Goal: Information Seeking & Learning: Learn about a topic

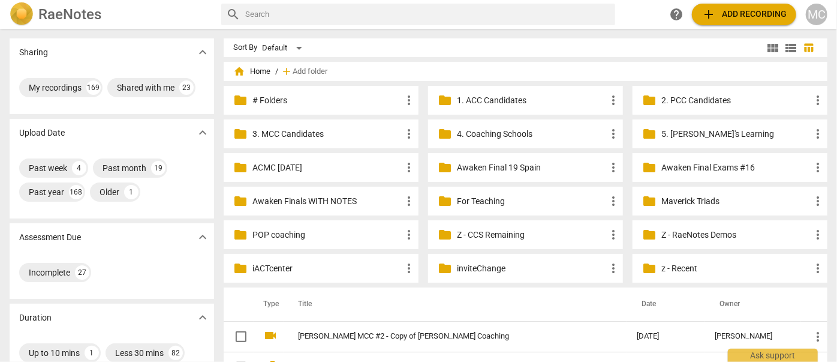
click at [290, 10] on input "text" at bounding box center [427, 14] width 365 height 19
type input "sariah"
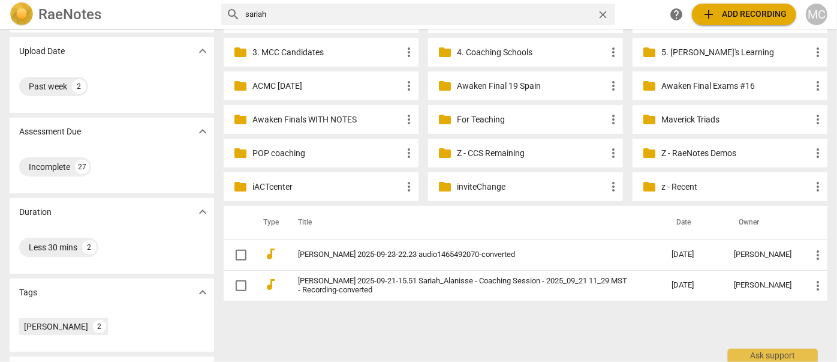
scroll to position [157, 0]
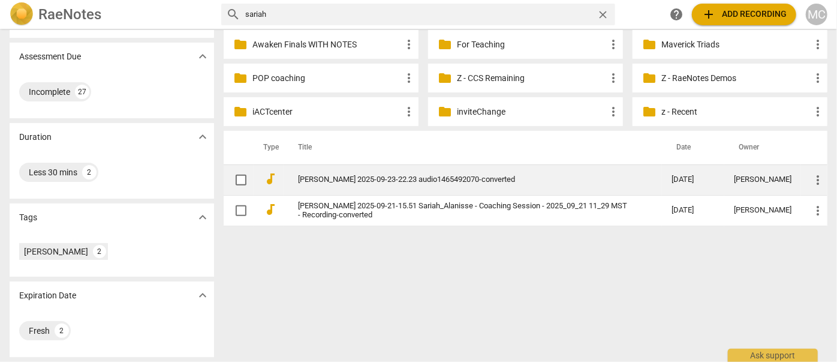
click at [355, 172] on td "[PERSON_NAME] 2025-09-23-22.23 audio1465492070-converted" at bounding box center [473, 179] width 378 height 31
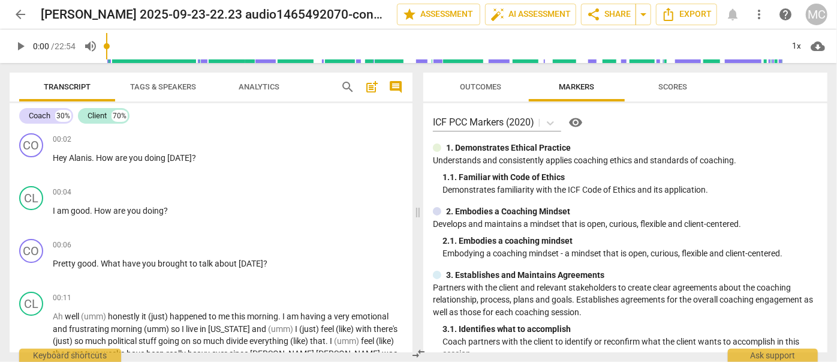
click at [286, 89] on span "Analytics" at bounding box center [259, 87] width 70 height 16
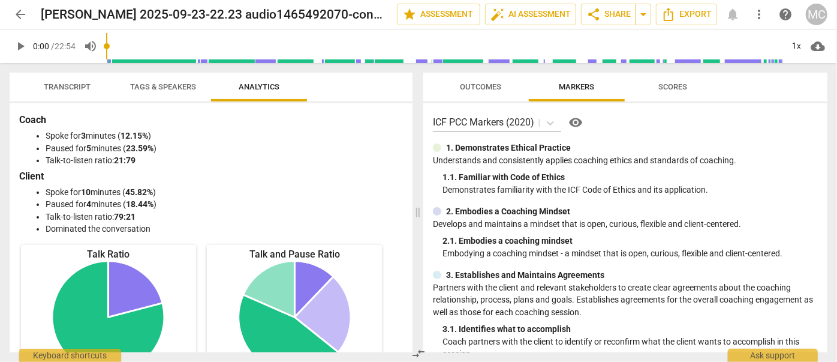
click at [68, 76] on button "Transcript" at bounding box center [67, 87] width 96 height 29
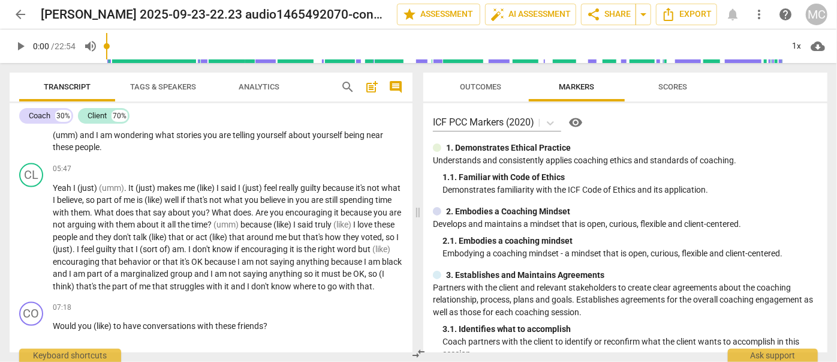
scroll to position [1090, 0]
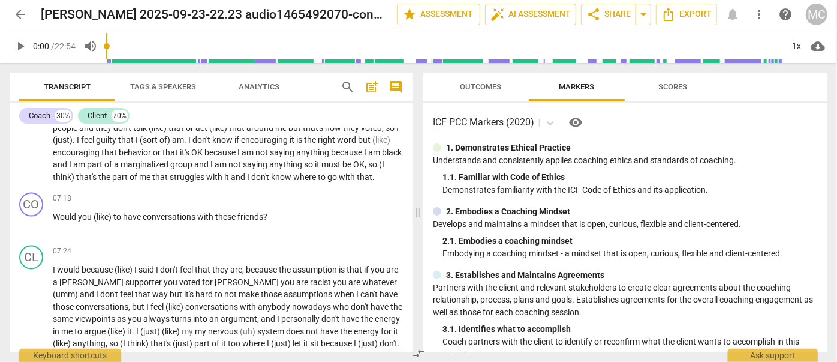
click at [20, 50] on span "play_arrow" at bounding box center [20, 46] width 14 height 14
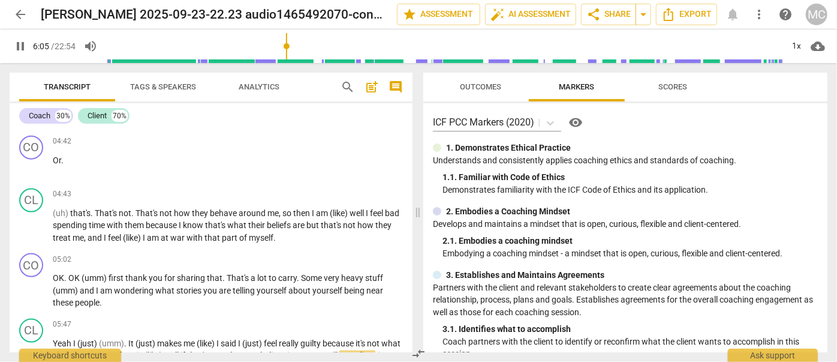
scroll to position [1056, 0]
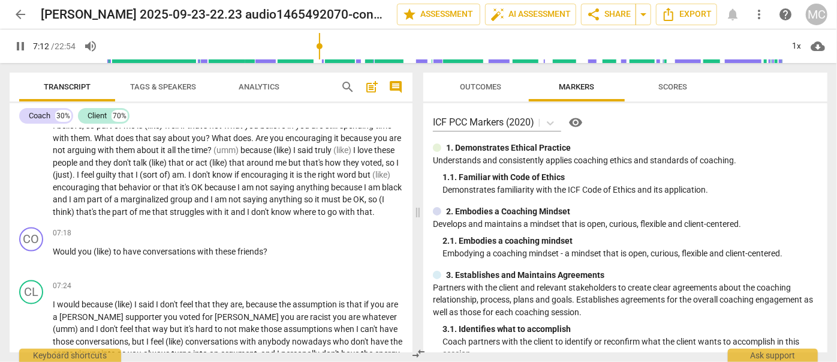
click at [20, 47] on span "pause" at bounding box center [20, 46] width 14 height 14
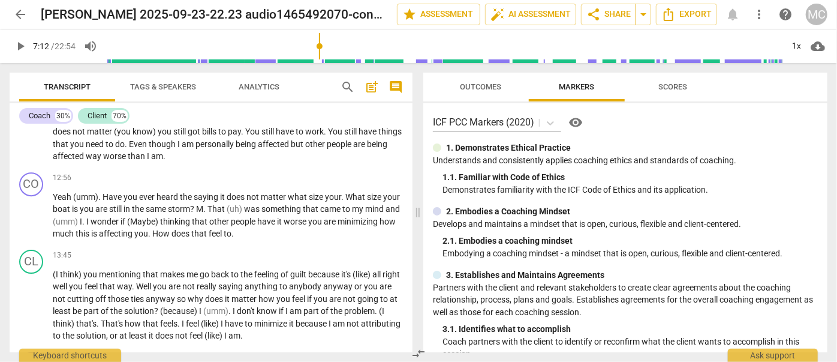
scroll to position [1655, 0]
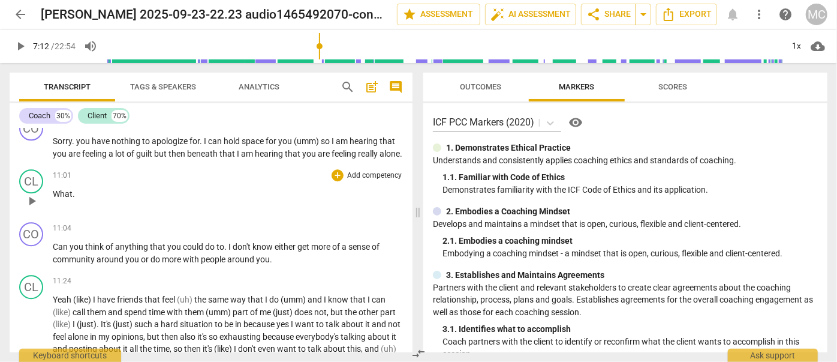
click at [55, 199] on span "What" at bounding box center [63, 194] width 20 height 10
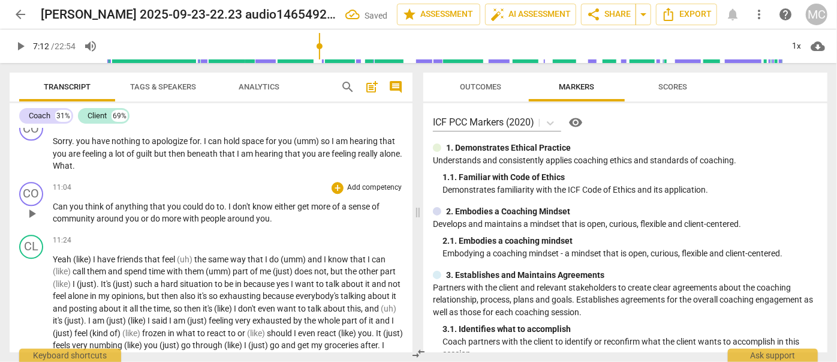
click at [53, 211] on span "Can" at bounding box center [61, 207] width 17 height 10
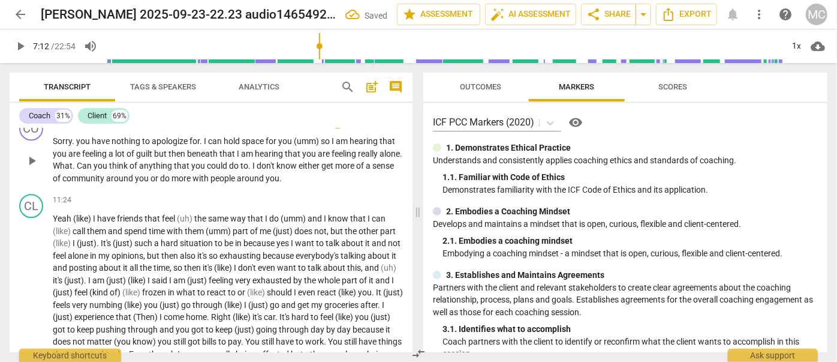
click at [59, 146] on span "Sorry" at bounding box center [62, 141] width 19 height 10
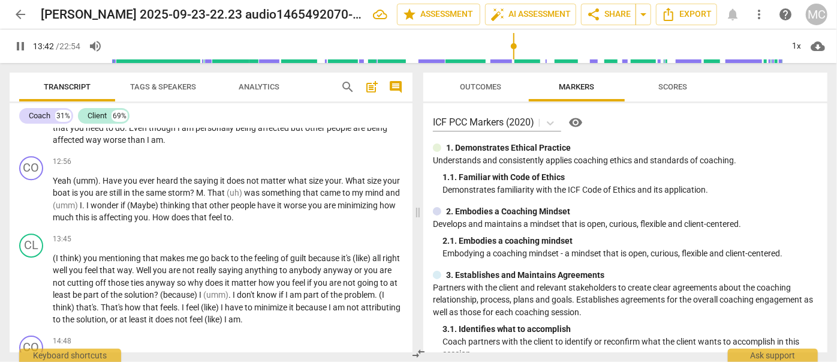
drag, startPoint x: 17, startPoint y: 47, endPoint x: 3, endPoint y: 49, distance: 13.9
click at [17, 47] on span "pause" at bounding box center [20, 46] width 14 height 14
click at [17, 47] on span "play_arrow" at bounding box center [20, 46] width 14 height 14
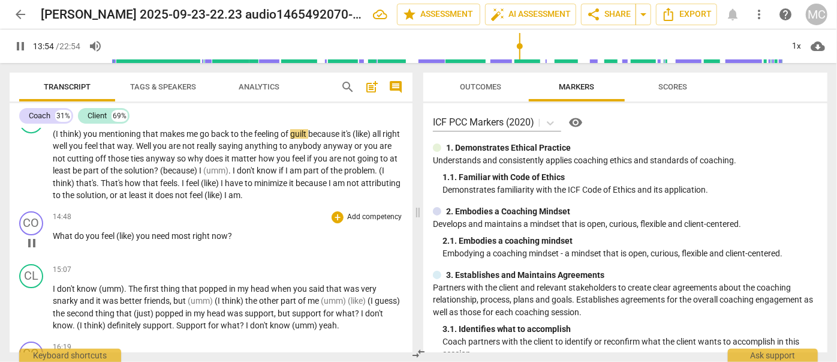
scroll to position [1991, 0]
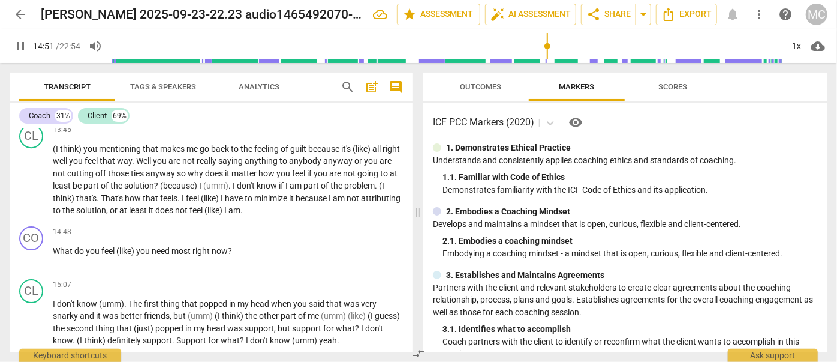
click at [14, 46] on span "pause" at bounding box center [20, 46] width 14 height 14
click at [14, 46] on span "play_arrow" at bounding box center [20, 46] width 14 height 14
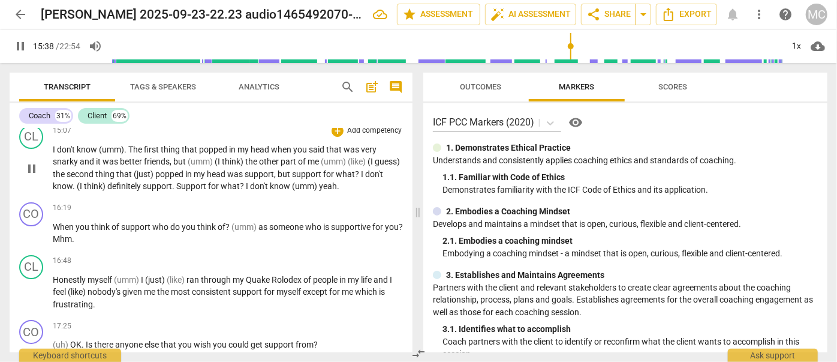
scroll to position [2154, 0]
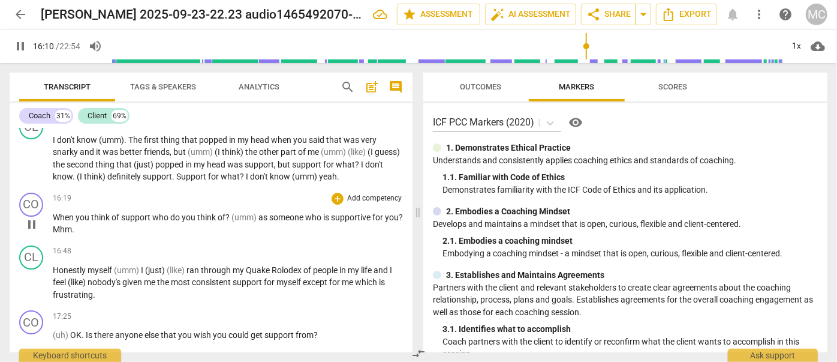
click at [58, 236] on div "16:19 + Add competency keyboard_arrow_right When you think of support who do yo…" at bounding box center [228, 214] width 350 height 43
click at [61, 222] on span "When" at bounding box center [64, 217] width 23 height 10
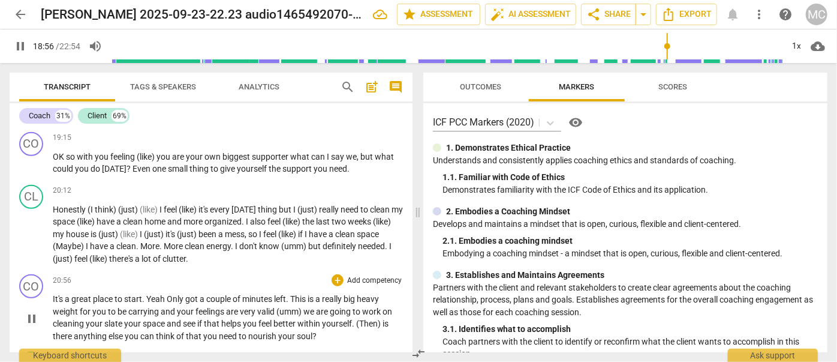
scroll to position [2713, 0]
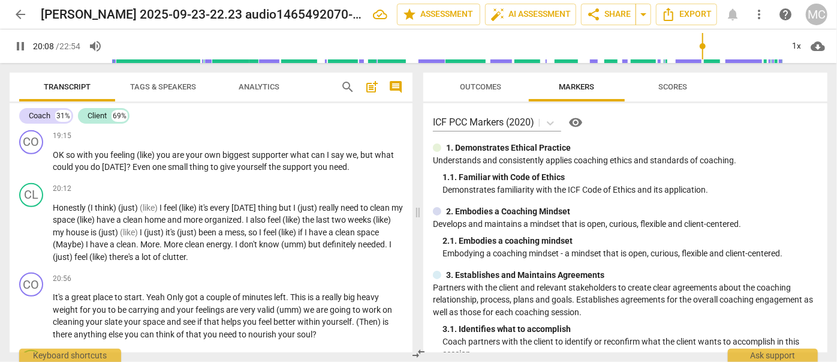
click at [19, 43] on span "pause" at bounding box center [20, 46] width 14 height 14
type input "1209"
